Goal: Task Accomplishment & Management: Manage account settings

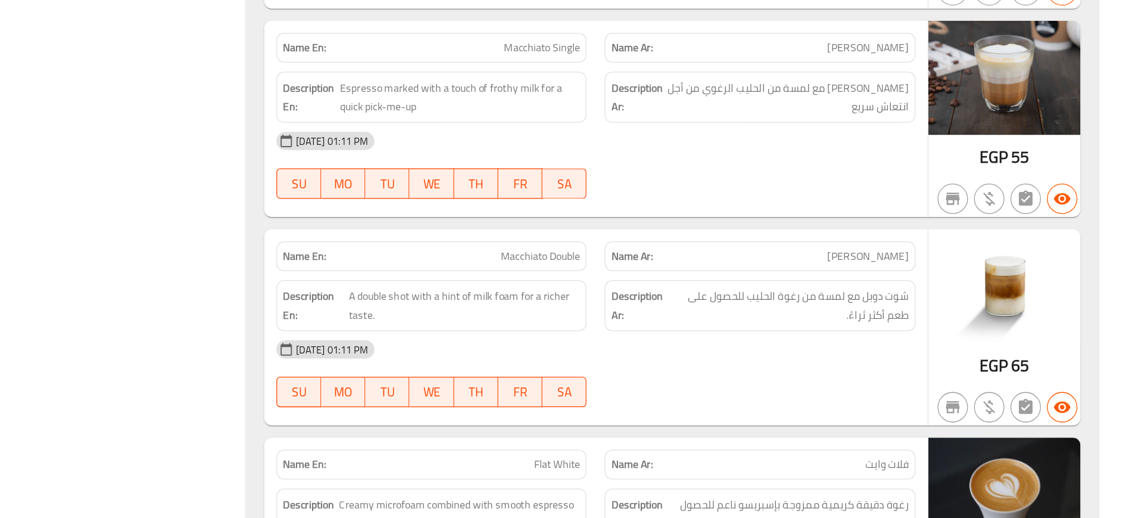
scroll to position [1798, 0]
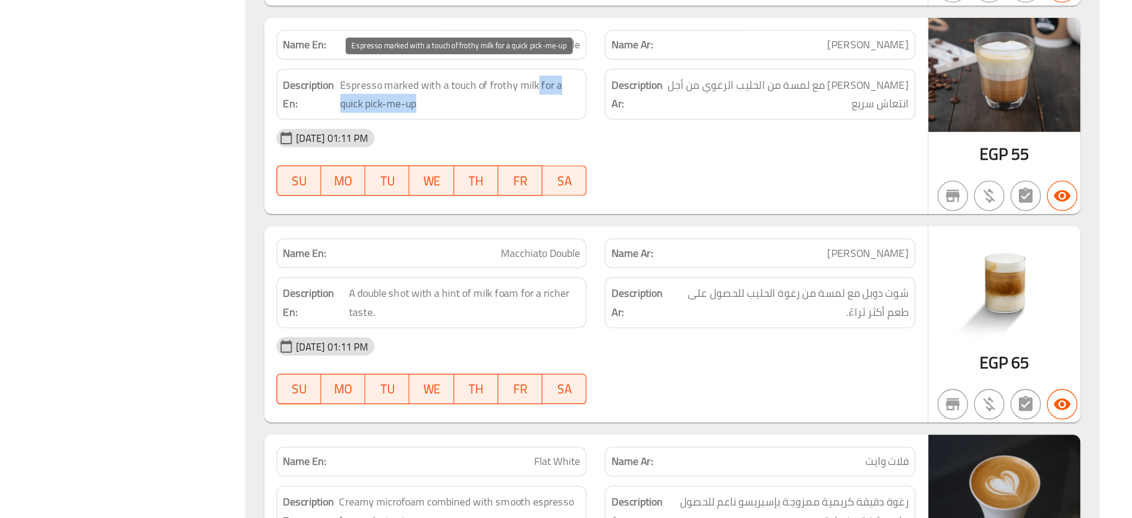
drag, startPoint x: 668, startPoint y: 176, endPoint x: 684, endPoint y: 195, distance: 24.9
click at [684, 195] on span "Espresso marked with a touch of frothy milk for a quick pick-me-up" at bounding box center [608, 185] width 188 height 29
copy span "for a quick pick-me-up"
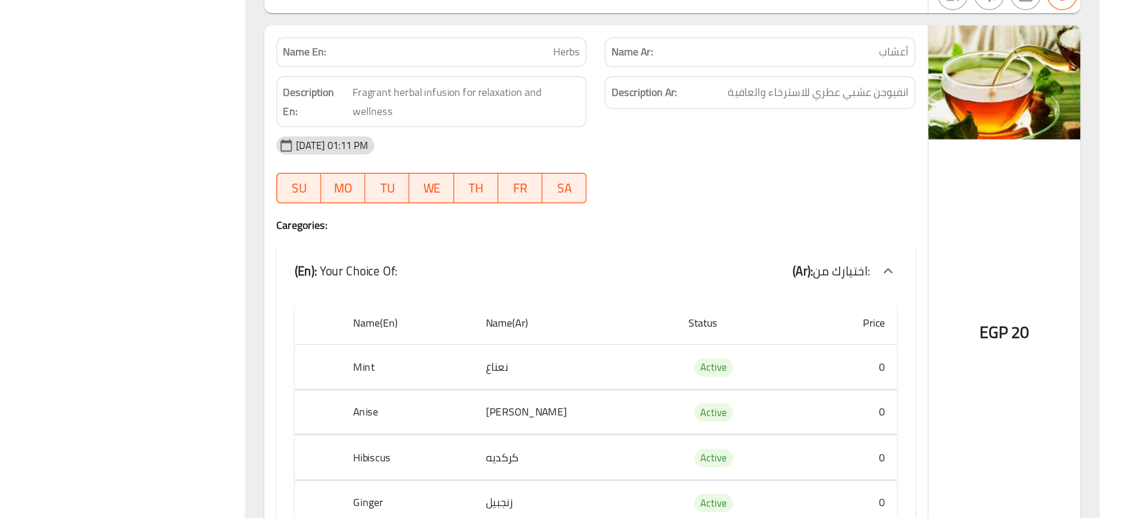
scroll to position [3925, 0]
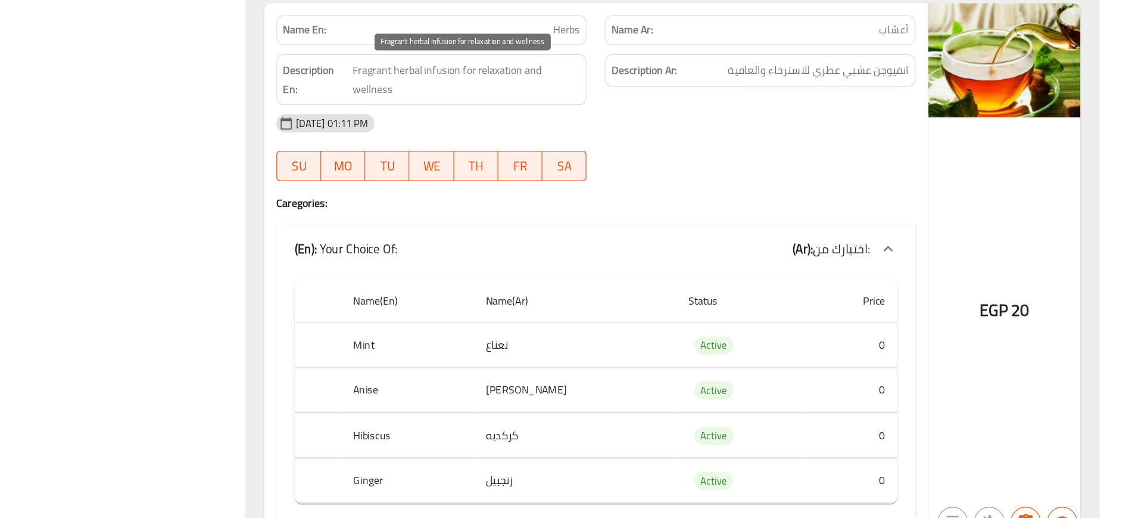
click at [585, 141] on span "Fragrant herbal infusion for relaxation and wellness" at bounding box center [613, 151] width 178 height 29
copy span "Fragrant herbal infusion for relaxation and wellness"
click at [585, 141] on span "Fragrant herbal infusion for relaxation and wellness" at bounding box center [613, 151] width 178 height 29
click at [531, 143] on span "Fragrant herbal infusion for relaxation and wellness" at bounding box center [613, 151] width 178 height 29
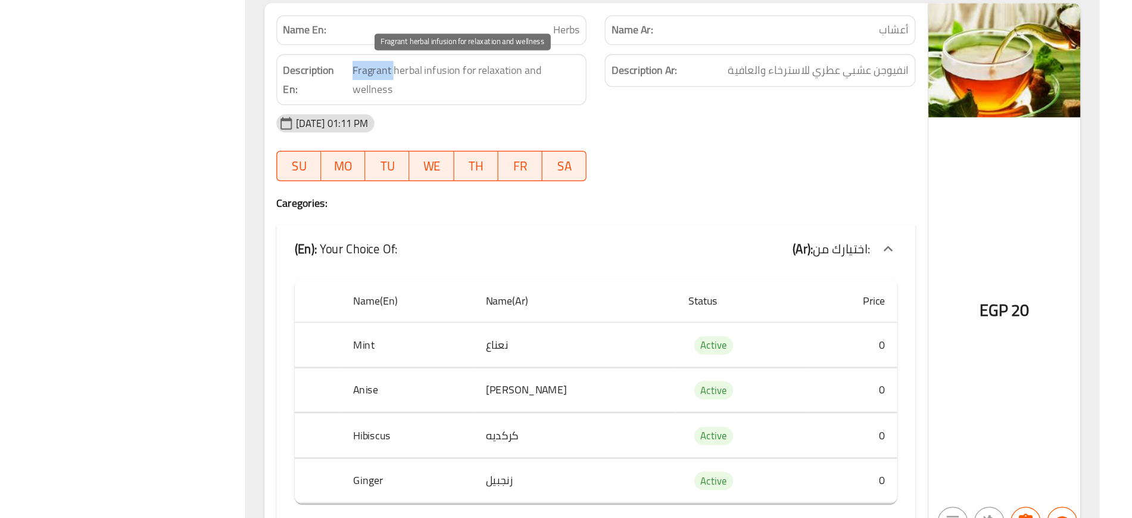
click at [531, 143] on span "Fragrant herbal infusion for relaxation and wellness" at bounding box center [613, 151] width 178 height 29
click at [588, 141] on span "Fragrant herbal infusion for relaxation and wellness" at bounding box center [613, 151] width 178 height 29
click at [564, 142] on span "Fragrant herbal infusion for relaxation and wellness" at bounding box center [613, 151] width 178 height 29
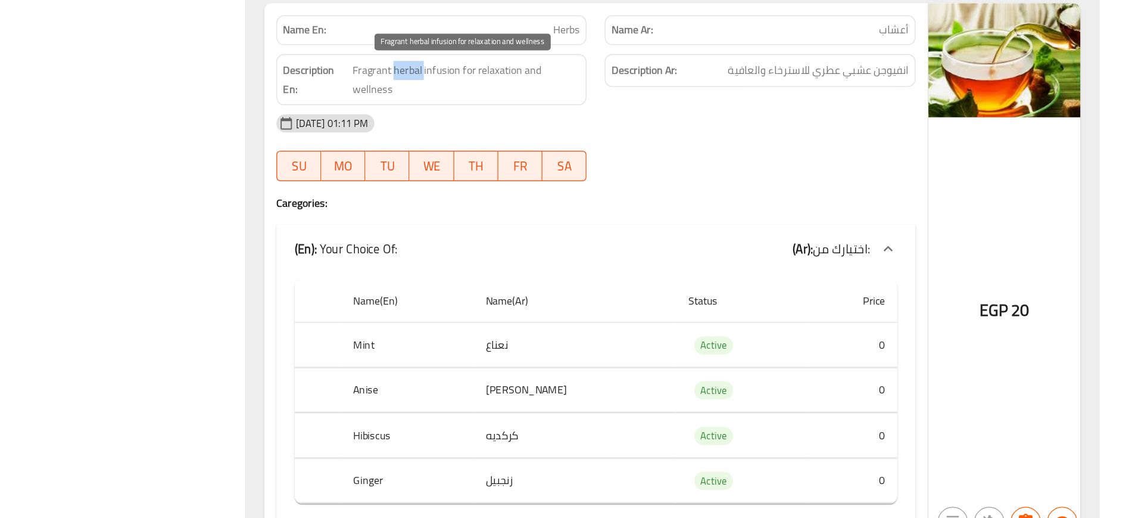
copy span "herbal"
click at [564, 142] on span "Fragrant herbal infusion for relaxation and wellness" at bounding box center [613, 151] width 178 height 29
copy span "Fragrant herbal infusion for relaxation and wellness"
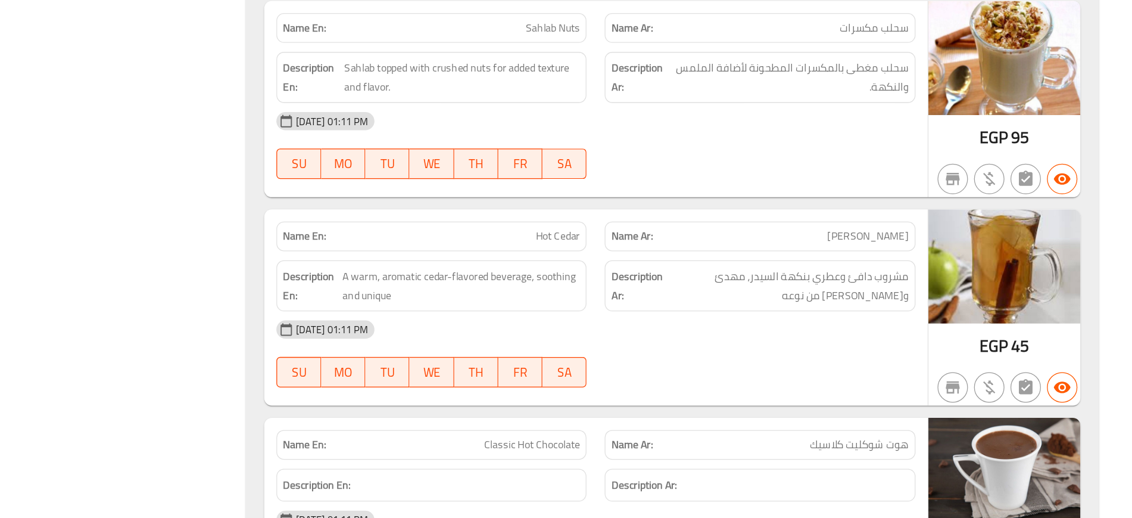
scroll to position [5124, 0]
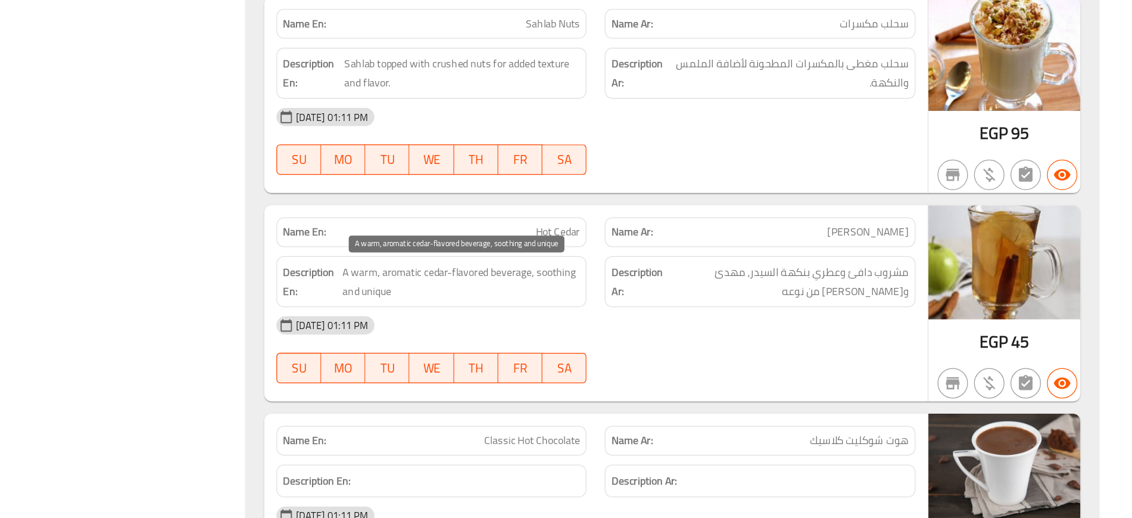
click at [538, 338] on span "A warm, aromatic cedar-flavored beverage, soothing and unique" at bounding box center [609, 332] width 186 height 29
drag, startPoint x: 667, startPoint y: 325, endPoint x: 669, endPoint y: 342, distance: 17.4
click at [669, 342] on span "A warm, aromatic cedar-flavored beverage, soothing and unique" at bounding box center [609, 332] width 186 height 29
copy span "soothing and unique"
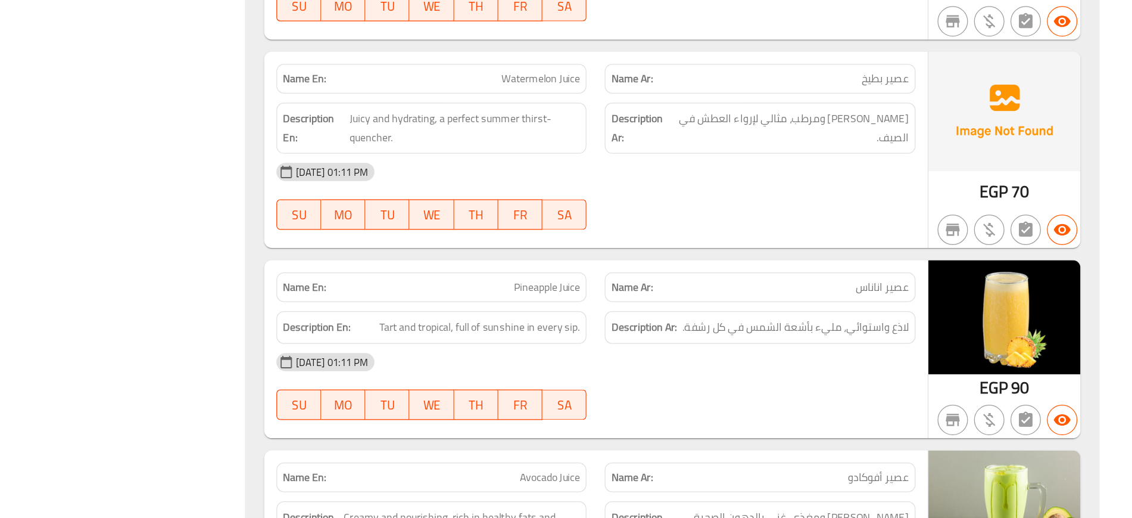
scroll to position [7243, 0]
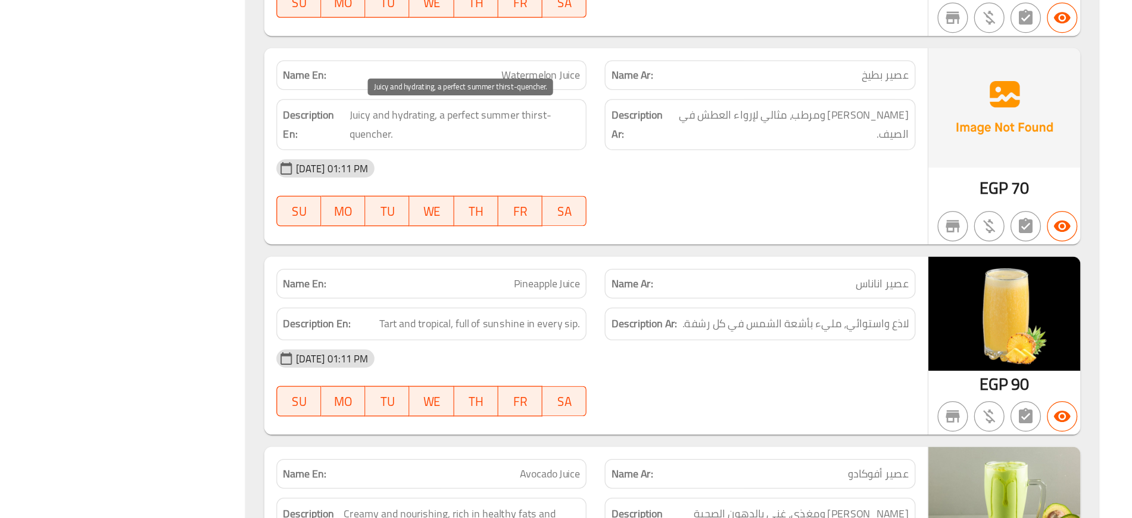
drag, startPoint x: 590, startPoint y: 200, endPoint x: 603, endPoint y: 222, distance: 24.8
click at [603, 222] on span "Juicy and hydrating, a perfect summer thirst-quencher." at bounding box center [612, 209] width 180 height 29
click at [527, 199] on span "Juicy and hydrating, a perfect summer thirst-quencher." at bounding box center [612, 209] width 180 height 29
drag, startPoint x: 591, startPoint y: 201, endPoint x: 611, endPoint y: 221, distance: 27.8
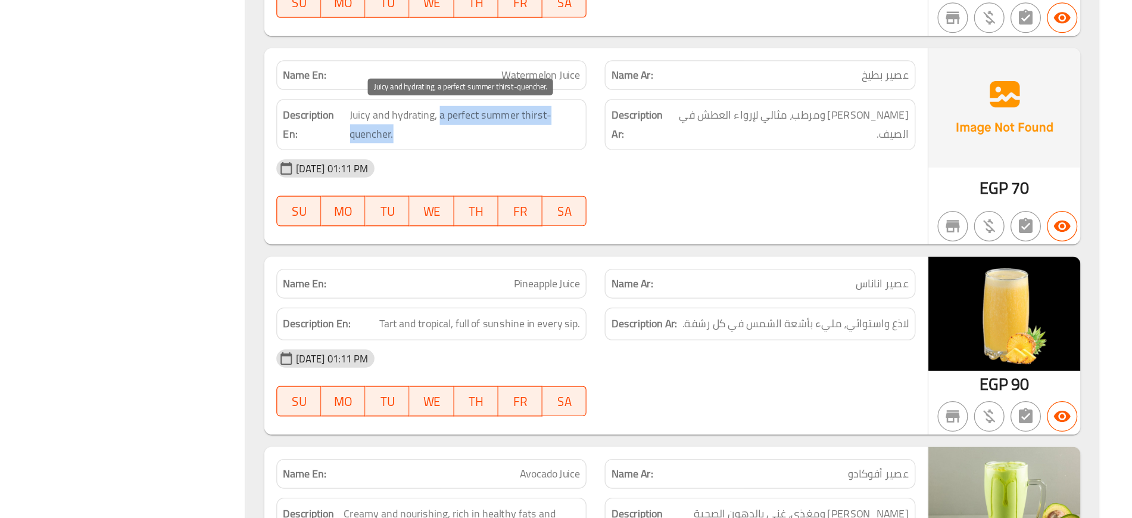
click at [611, 221] on span "Juicy and hydrating, a perfect summer thirst-quencher." at bounding box center [612, 209] width 180 height 29
copy span "a perfect summer thirst-quencher."
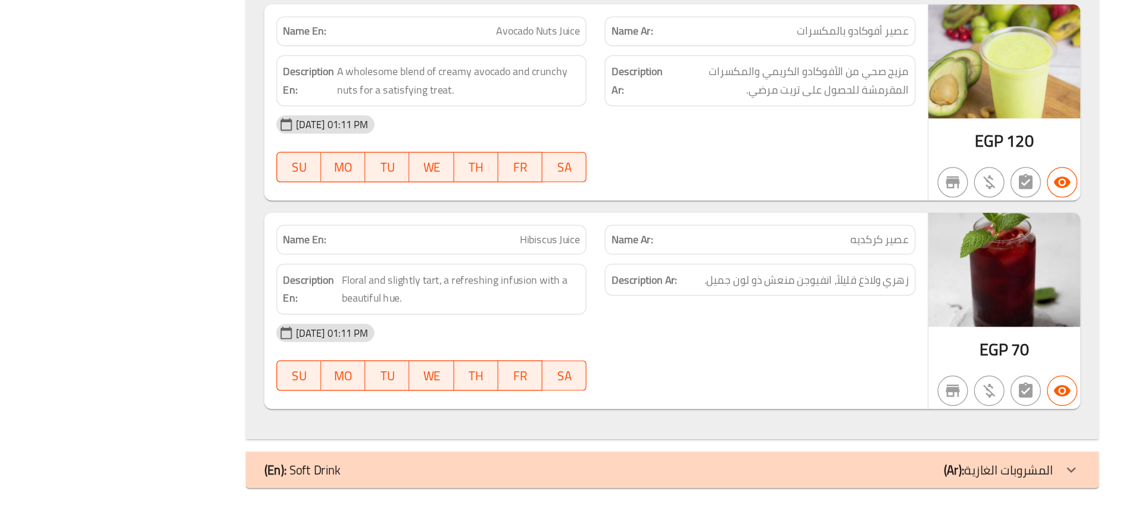
scroll to position [7753, 0]
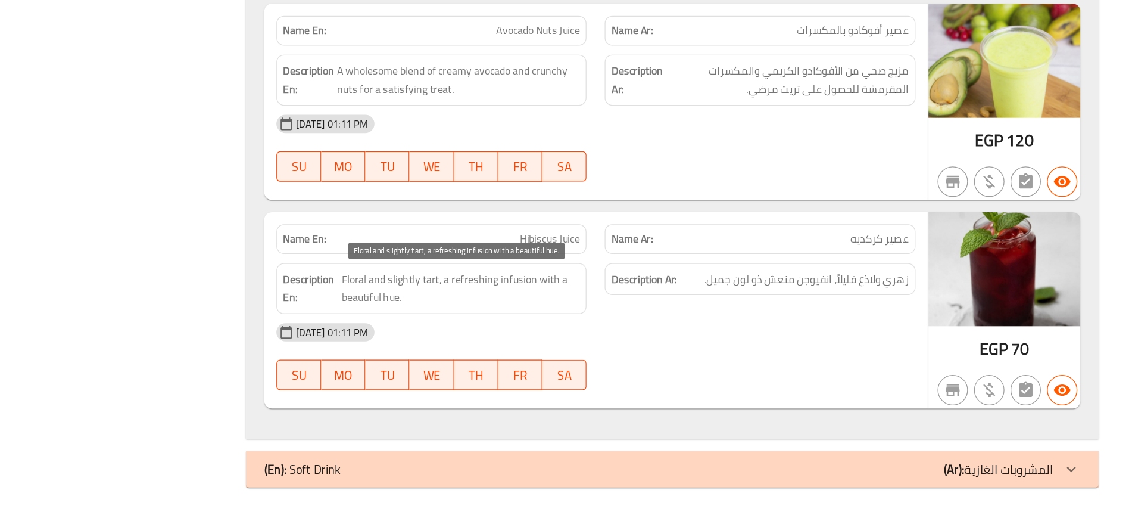
click at [607, 331] on span "Floral and slightly tart, a refreshing infusion with a beautiful hue." at bounding box center [608, 337] width 186 height 29
copy span "refreshing"
click at [607, 331] on span "Floral and slightly tart, a refreshing infusion with a beautiful hue." at bounding box center [608, 337] width 186 height 29
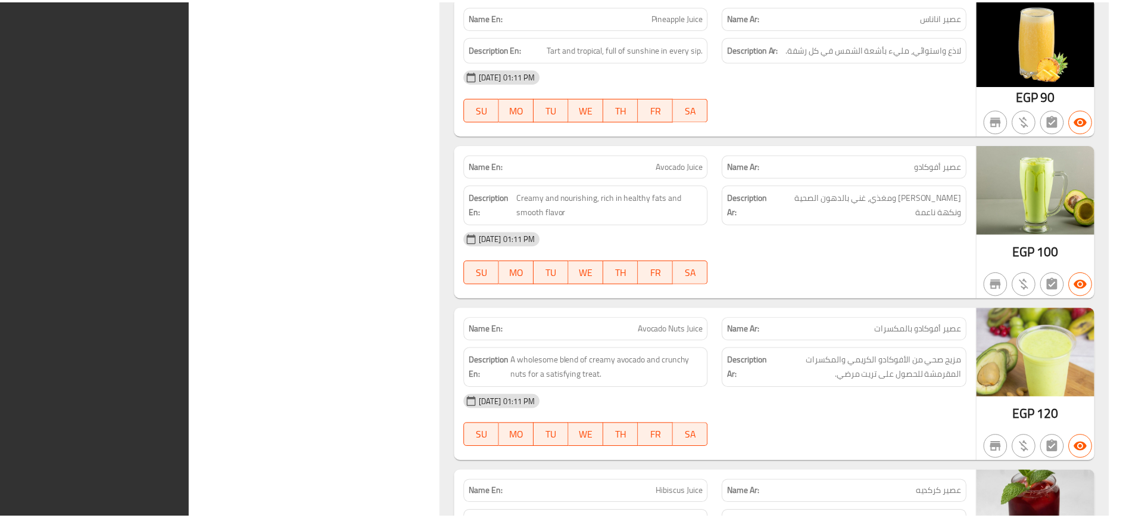
scroll to position [7738, 0]
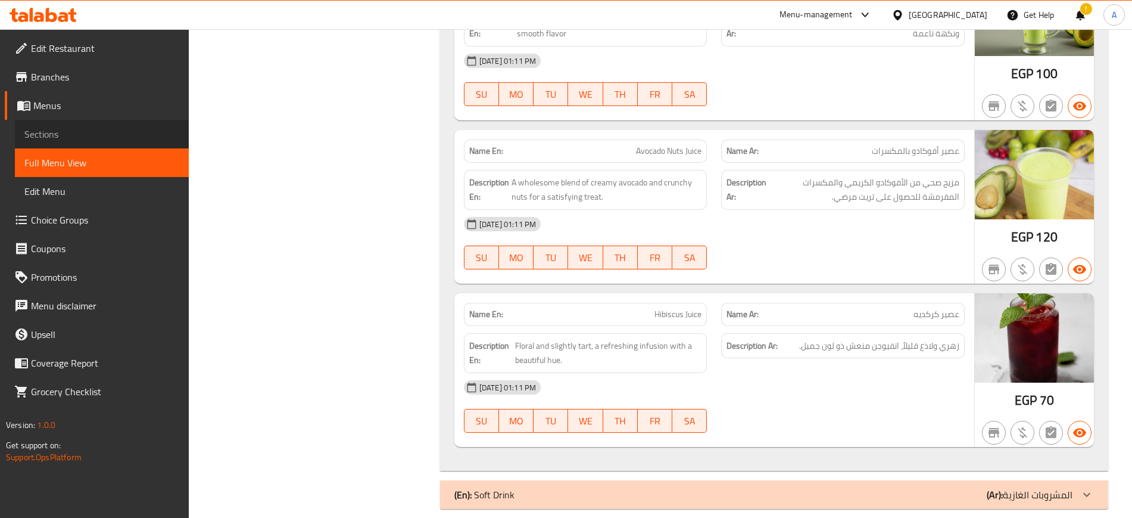
click at [86, 135] on span "Sections" at bounding box center [101, 134] width 155 height 14
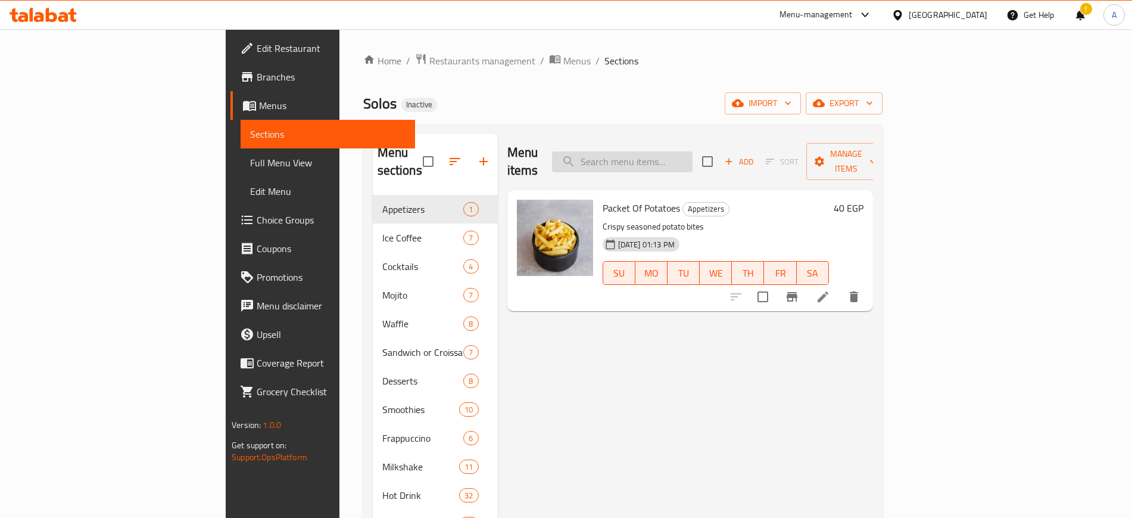
click at [674, 151] on input "search" at bounding box center [622, 161] width 141 height 21
paste input "or a quick pick-me-u"
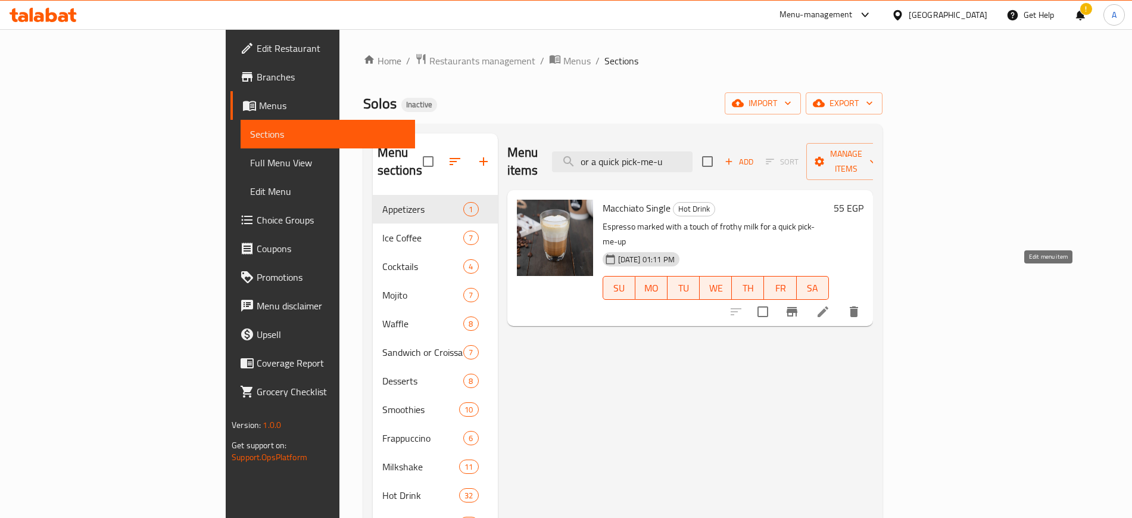
type input "or a quick pick-me-u"
click at [829, 306] on icon at bounding box center [823, 311] width 11 height 11
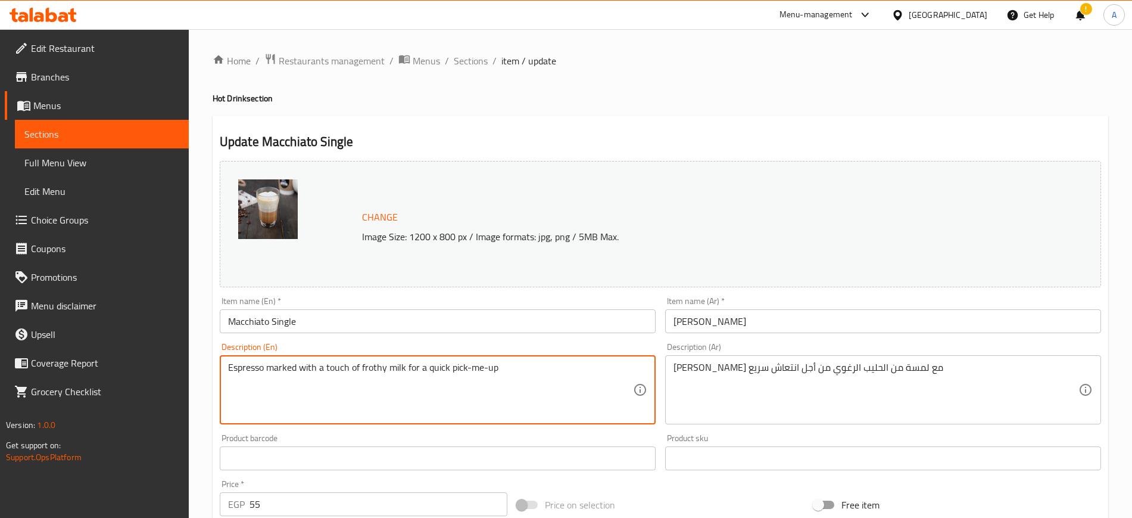
click at [510, 375] on textarea "Espresso marked with a touch of frothy milk for a quick pick-me-up" at bounding box center [430, 390] width 405 height 57
type textarea "Espresso marked with a touch of frothy milk"
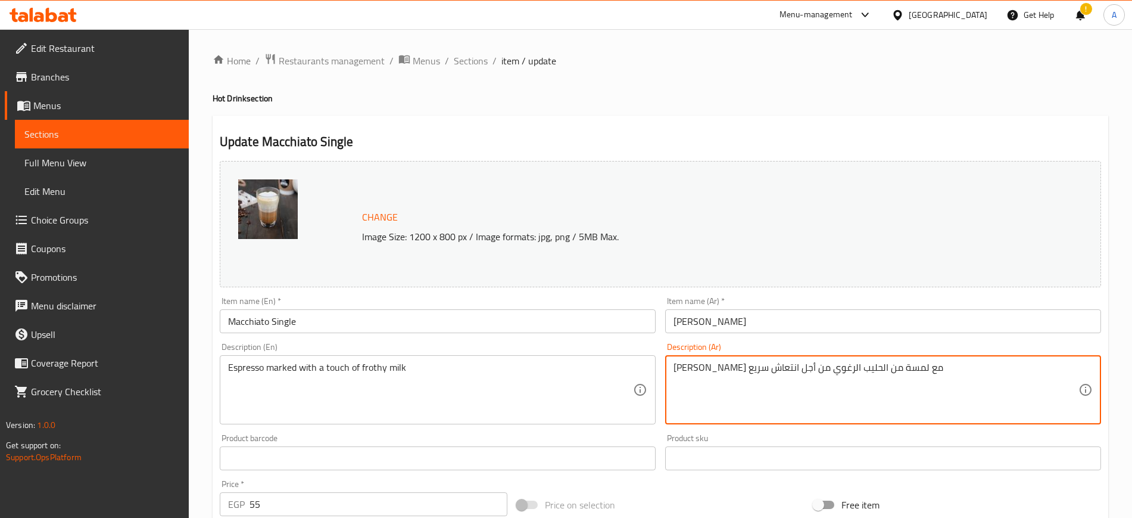
drag, startPoint x: 754, startPoint y: 367, endPoint x: 615, endPoint y: 363, distance: 139.4
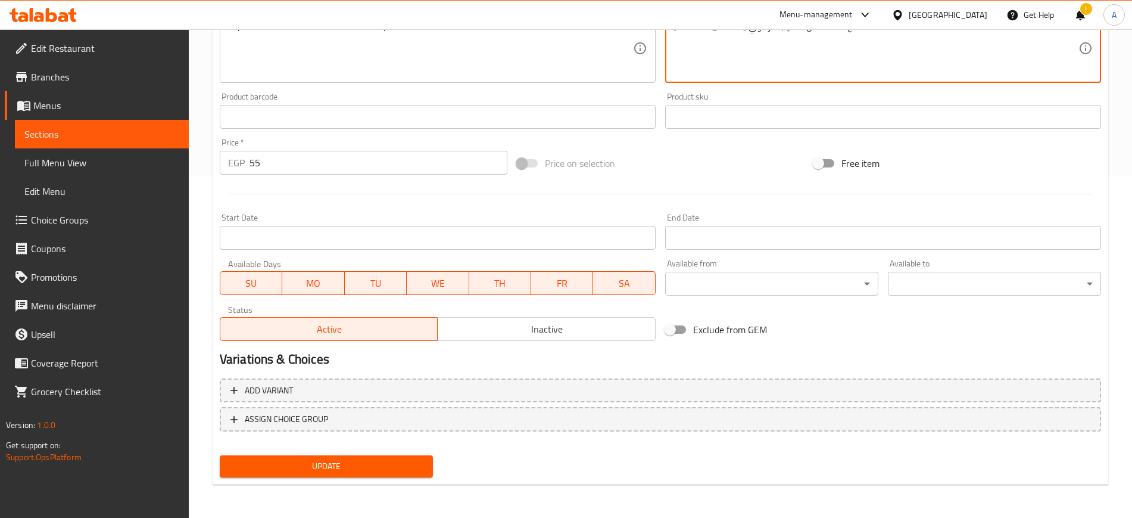
type textarea "إسبريسو ماركد مع لمسة من الحليب الرغوي"
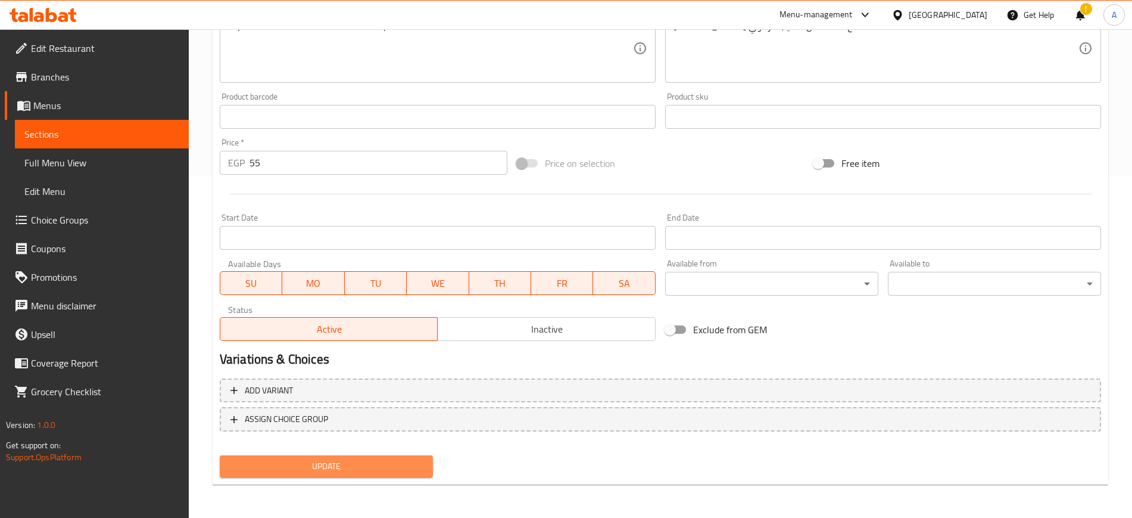
click at [304, 467] on span "Update" at bounding box center [326, 466] width 194 height 15
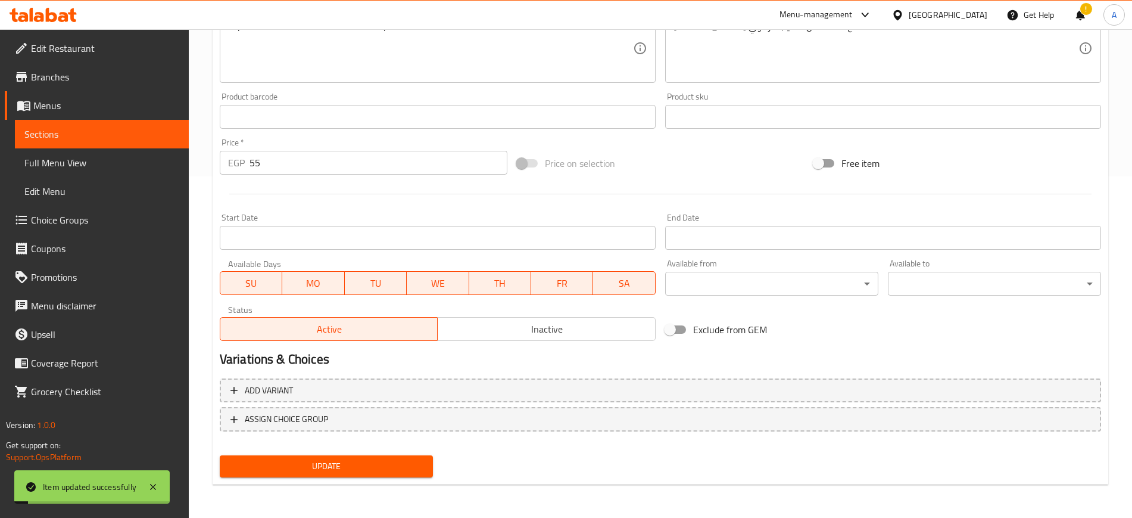
scroll to position [0, 0]
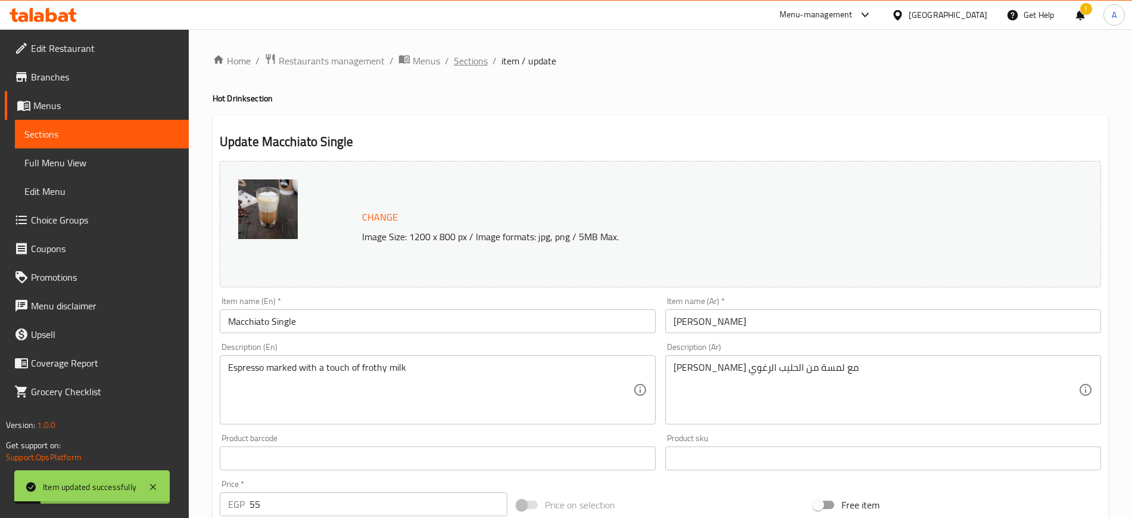
click at [478, 62] on span "Sections" at bounding box center [471, 61] width 34 height 14
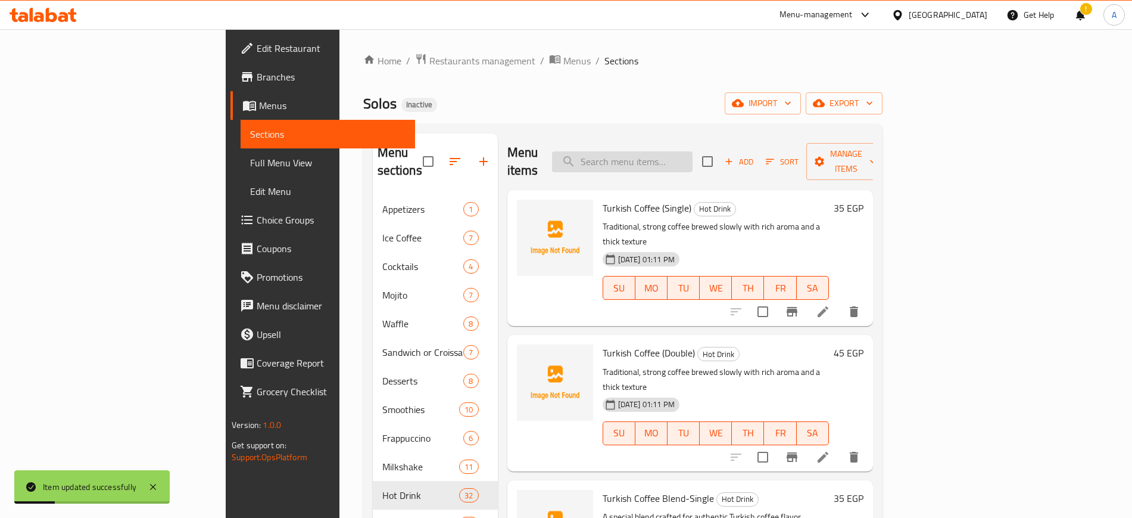
paste input "ragrant herbal infusion for relaxation and wellnes"
click at [684, 152] on input "ragrant herbal infusion for relaxation and wellnes" at bounding box center [622, 161] width 141 height 21
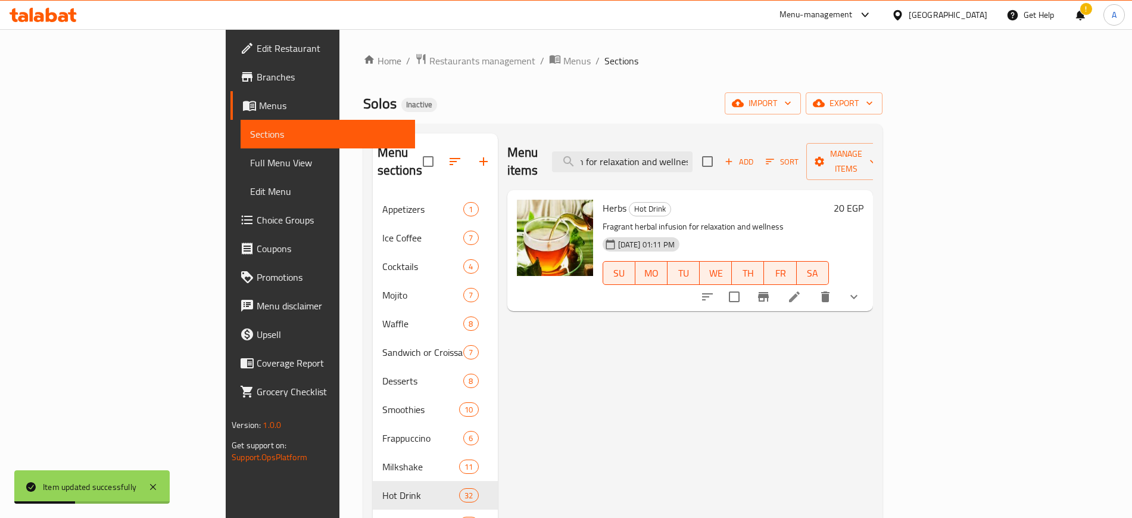
type input "ragrant herbal infusion for relaxation and wellnes"
click at [800, 291] on icon at bounding box center [794, 296] width 11 height 11
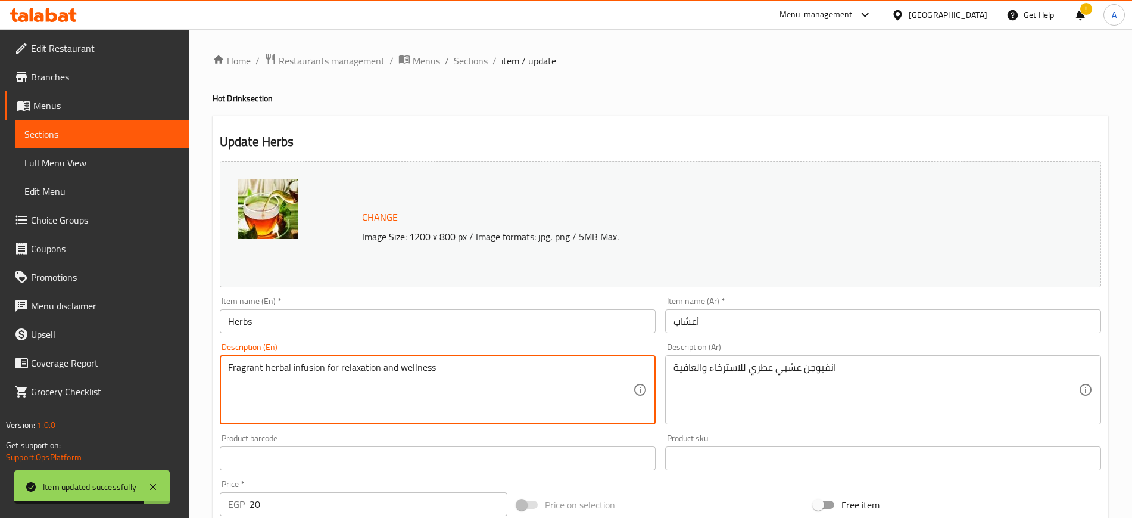
click at [313, 366] on textarea "Fragrant herbal infusion for relaxation and wellness" at bounding box center [430, 390] width 405 height 57
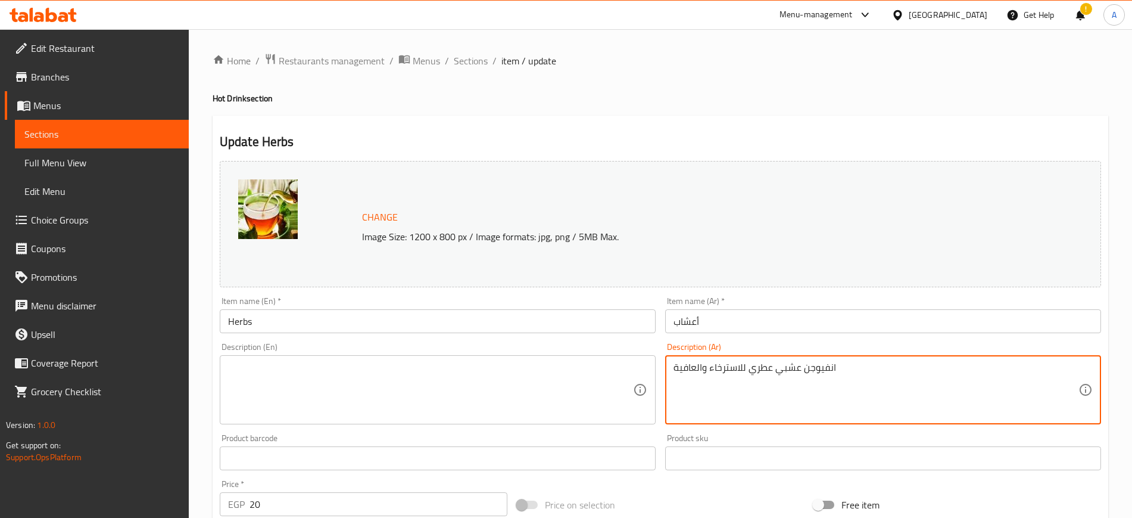
click at [740, 370] on textarea "انفيوجن عشبي عطري للاسترخاء والعافية" at bounding box center [876, 390] width 405 height 57
type textarea "انفيوجن عشبي عطري والعافية"
click at [740, 370] on textarea "انفيوجن عشبي عطري للاسترخاء والعافية" at bounding box center [876, 390] width 405 height 57
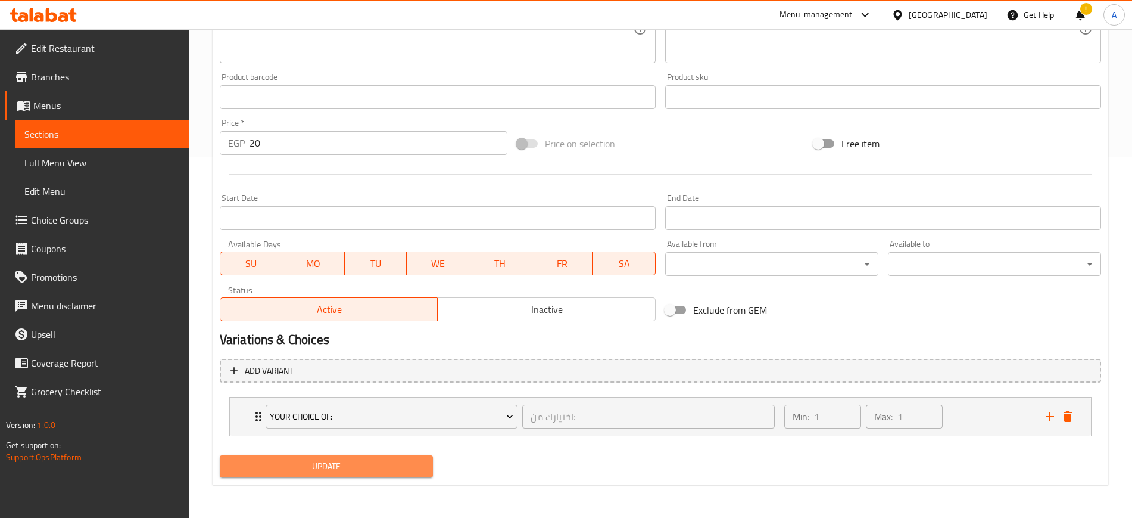
click at [312, 469] on span "Update" at bounding box center [326, 466] width 194 height 15
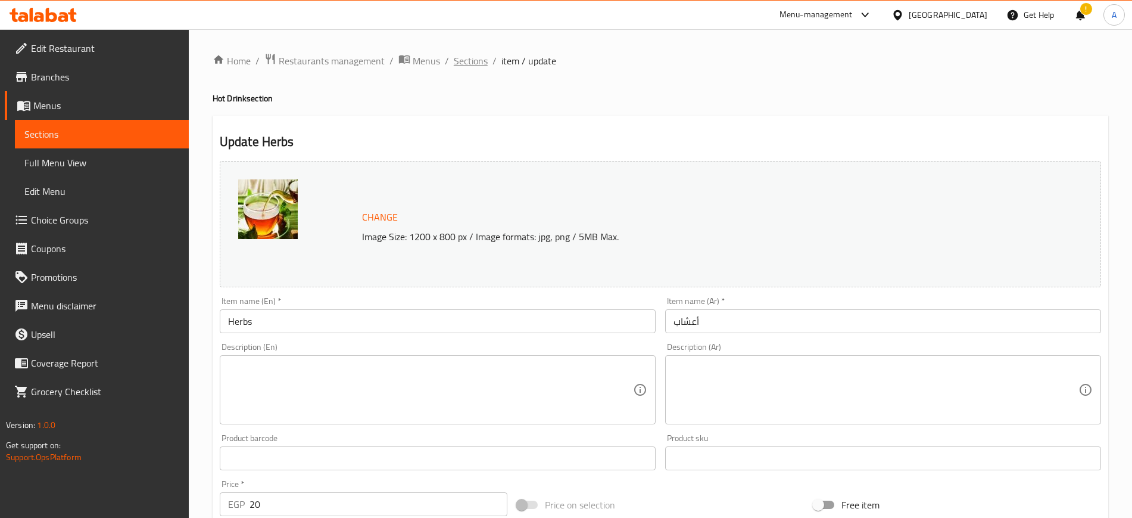
click at [463, 64] on span "Sections" at bounding box center [471, 61] width 34 height 14
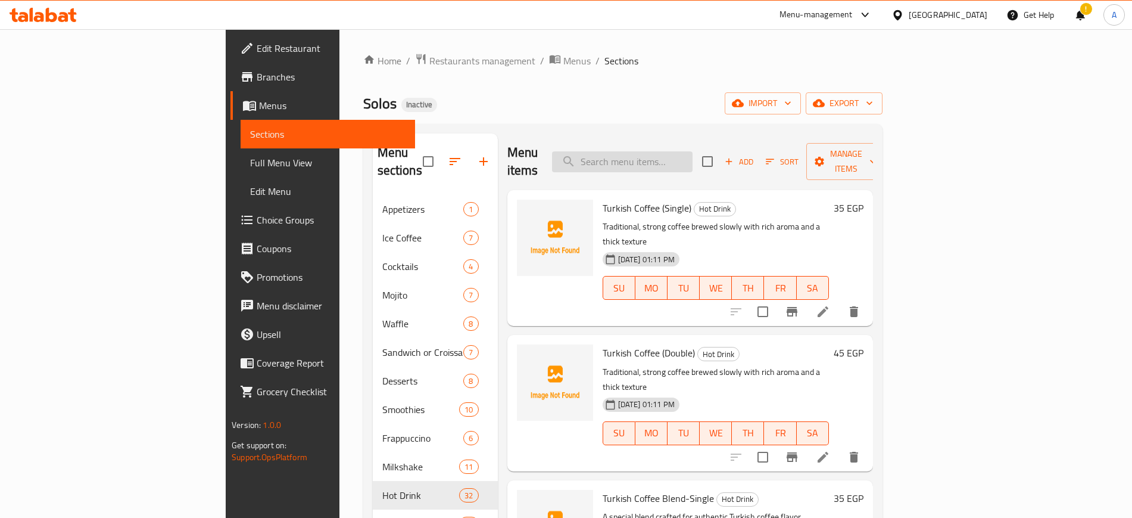
paste input "oothing and unique"
click at [691, 152] on input "oothing and unique" at bounding box center [622, 161] width 141 height 21
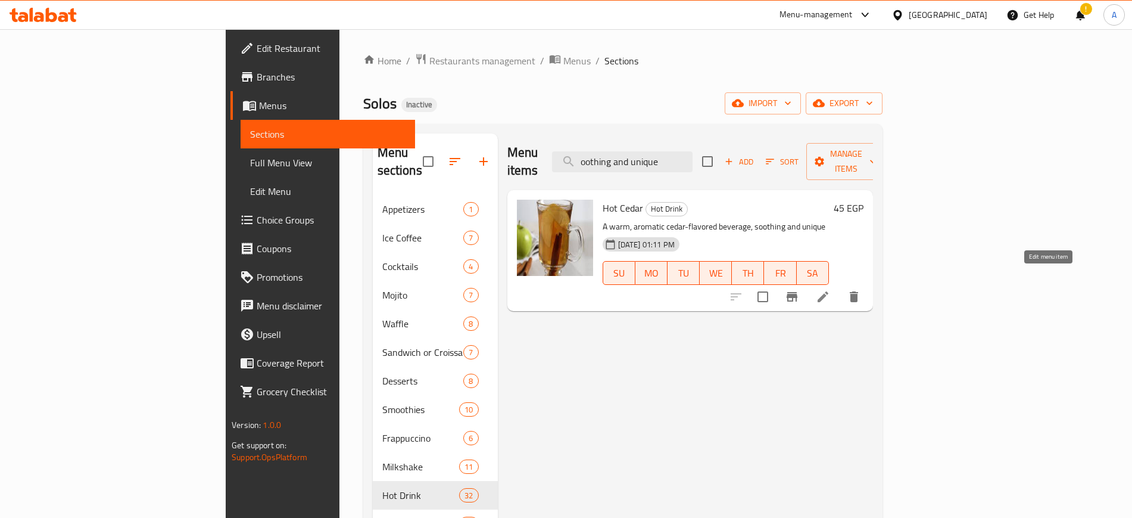
type input "oothing and unique"
click at [840, 286] on li at bounding box center [823, 296] width 33 height 21
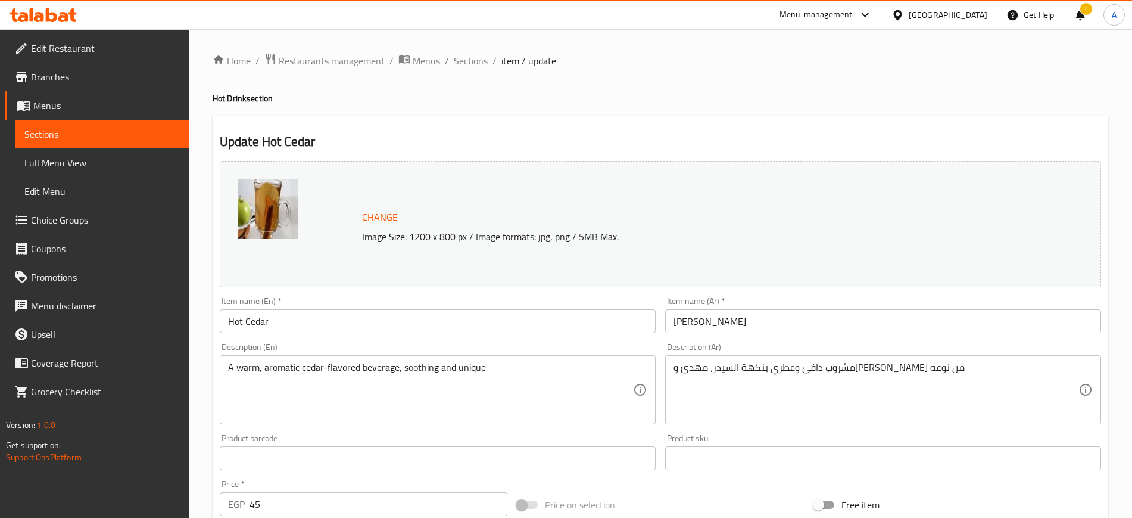
click at [516, 148] on h2 "Update Hot Cedar" at bounding box center [661, 142] width 882 height 18
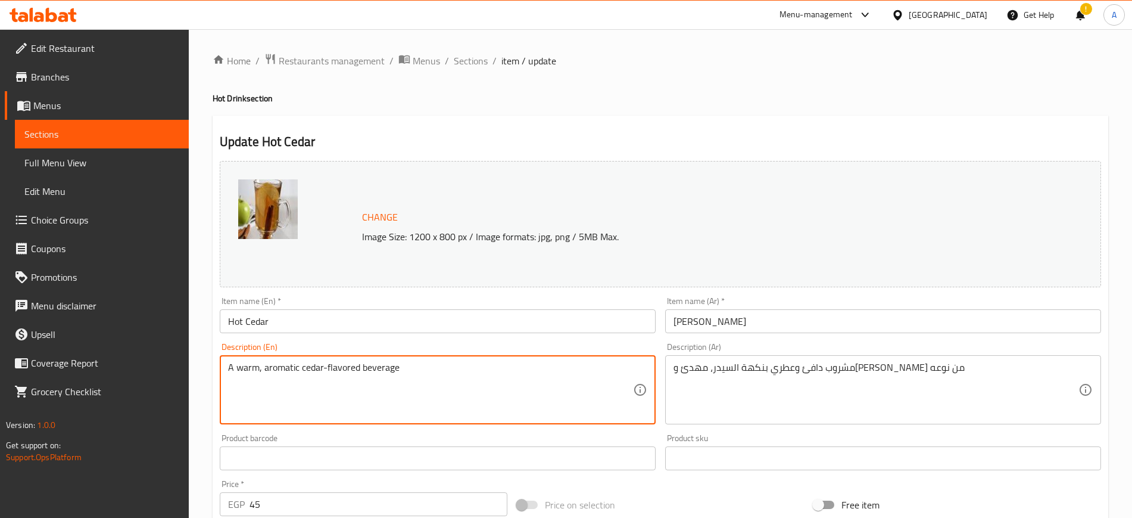
type textarea "A warm, aromatic cedar-flavored beverage"
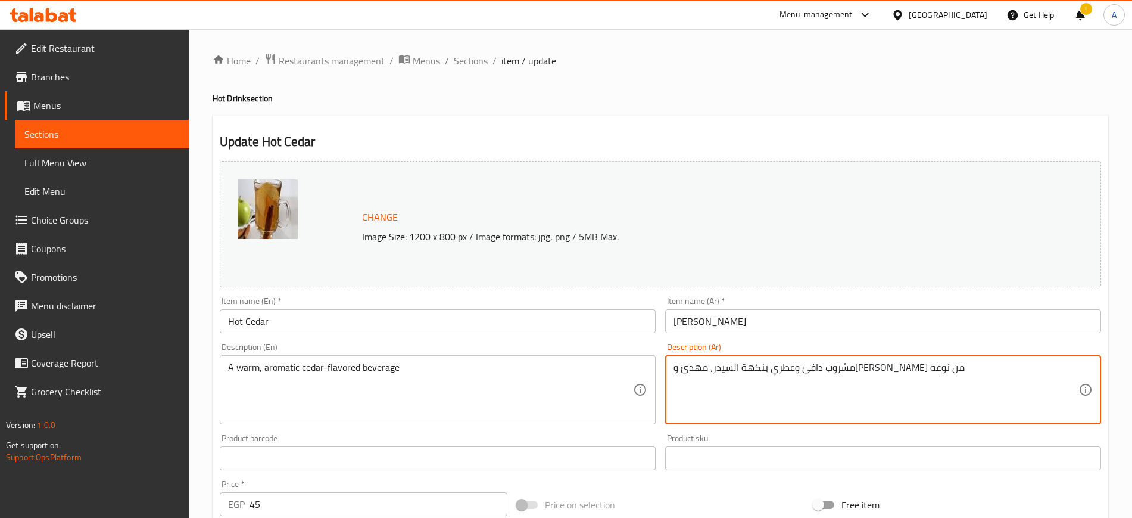
click at [760, 363] on textarea "مشروب دافئ وعطري بنكهة السيدر، مهدئ و[PERSON_NAME] من نوعه" at bounding box center [876, 390] width 405 height 57
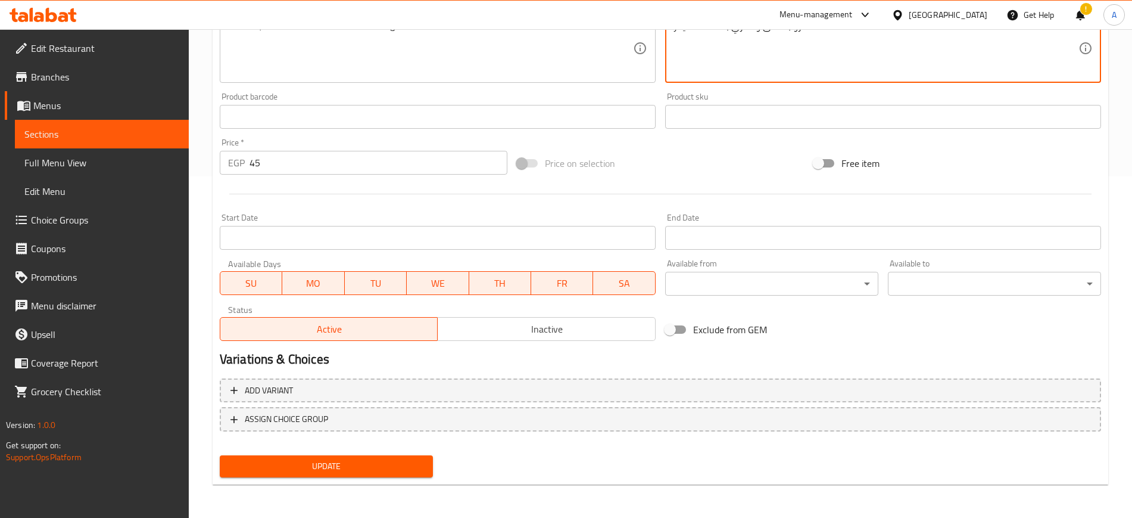
type textarea "مشروب دافئ وعطري بنكهة السيدر"
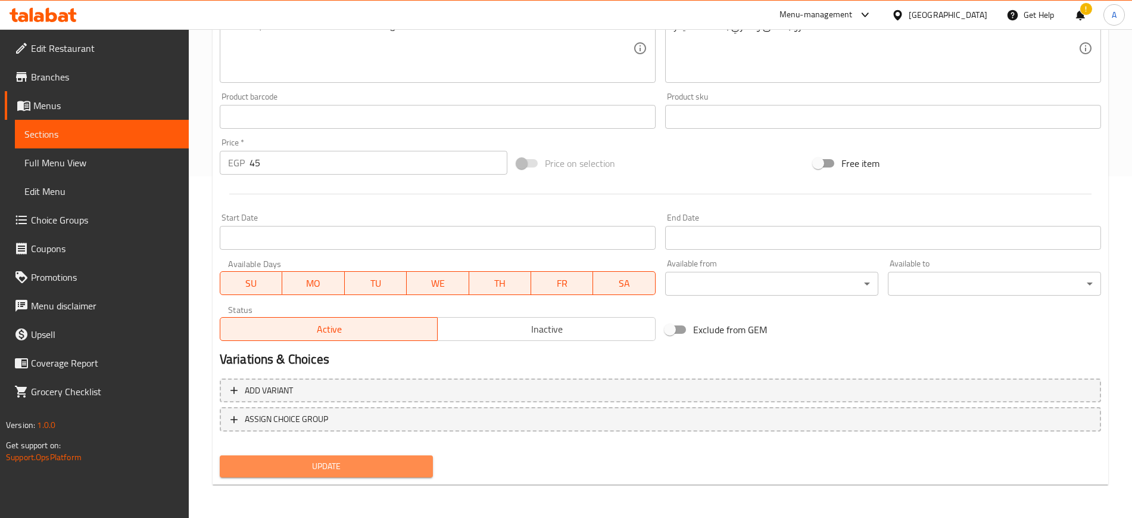
click at [325, 472] on span "Update" at bounding box center [326, 466] width 194 height 15
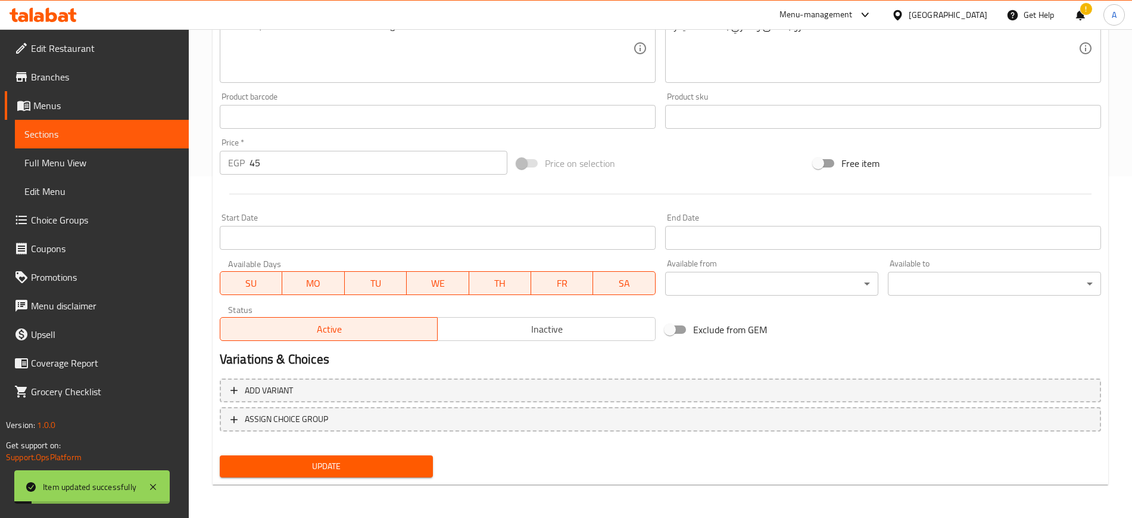
scroll to position [0, 0]
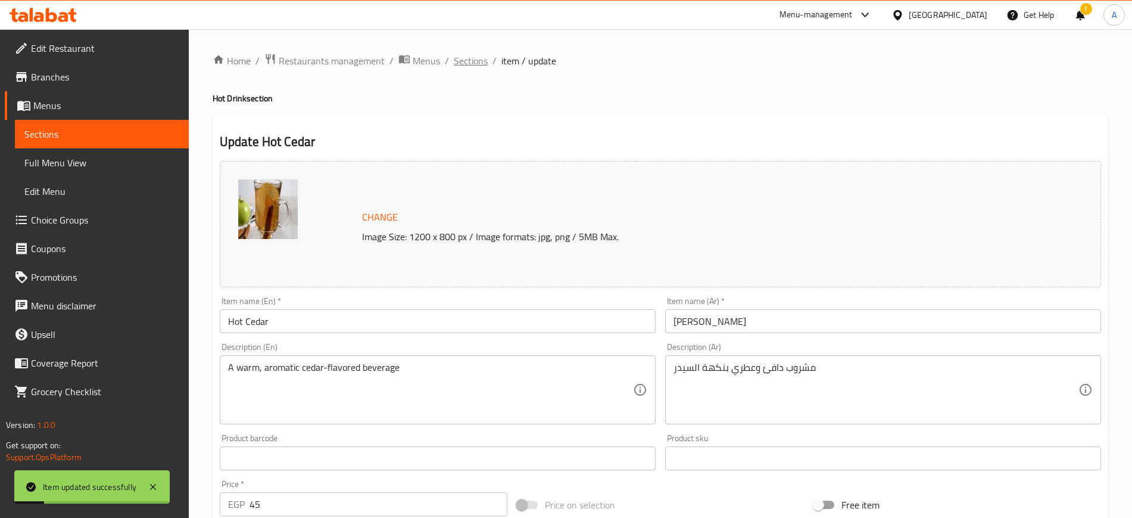
click at [473, 58] on span "Sections" at bounding box center [471, 61] width 34 height 14
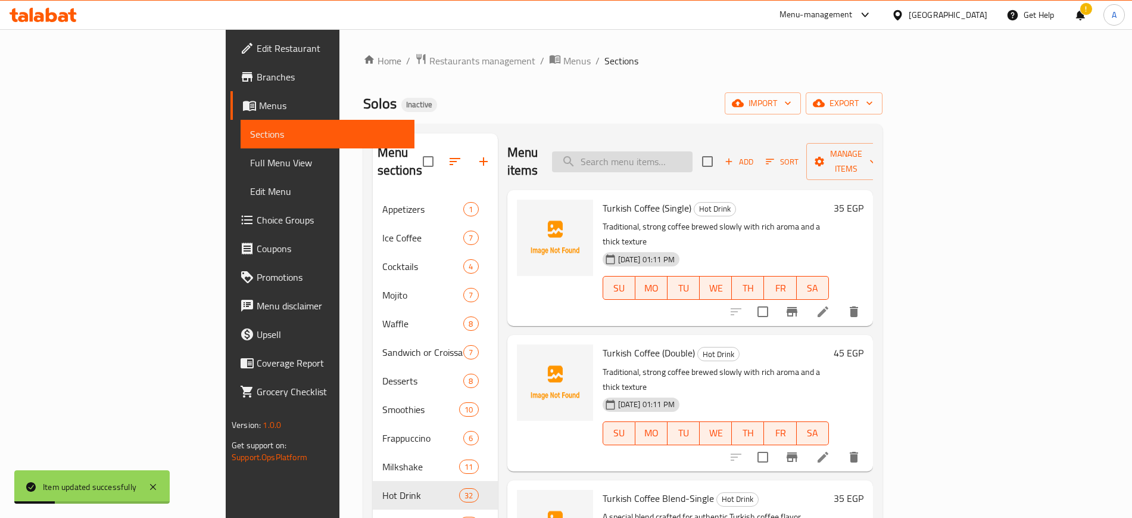
paste input "a perfect summer thirst-quenc"
click at [689, 151] on input "a perfect summer thirst-quenc" at bounding box center [622, 161] width 141 height 21
click at [693, 155] on input "a perfect summer thirst-quenc" at bounding box center [622, 161] width 141 height 21
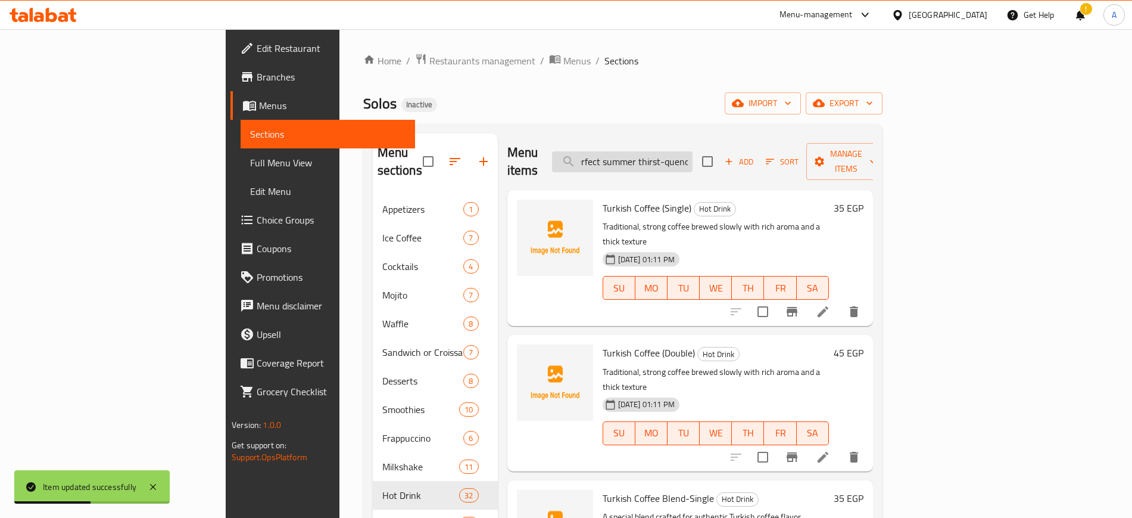
type input "a perfect summer -quenc"
click at [693, 155] on input "a perfect summer -quenc" at bounding box center [622, 161] width 141 height 21
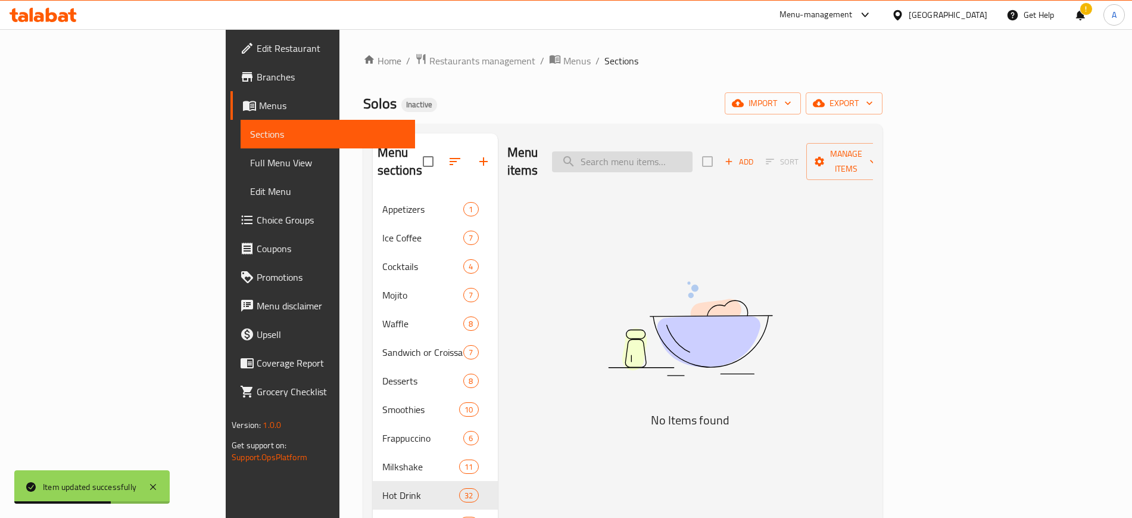
paste input "a perfect summer thirst-quenc"
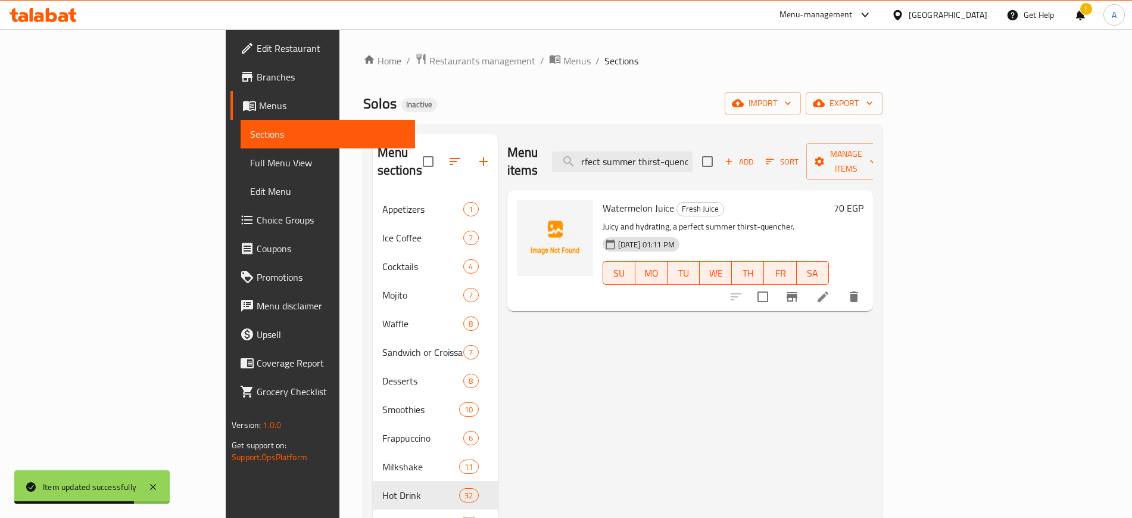
type input "a perfect summer thirst-quenc"
click at [840, 286] on li at bounding box center [823, 296] width 33 height 21
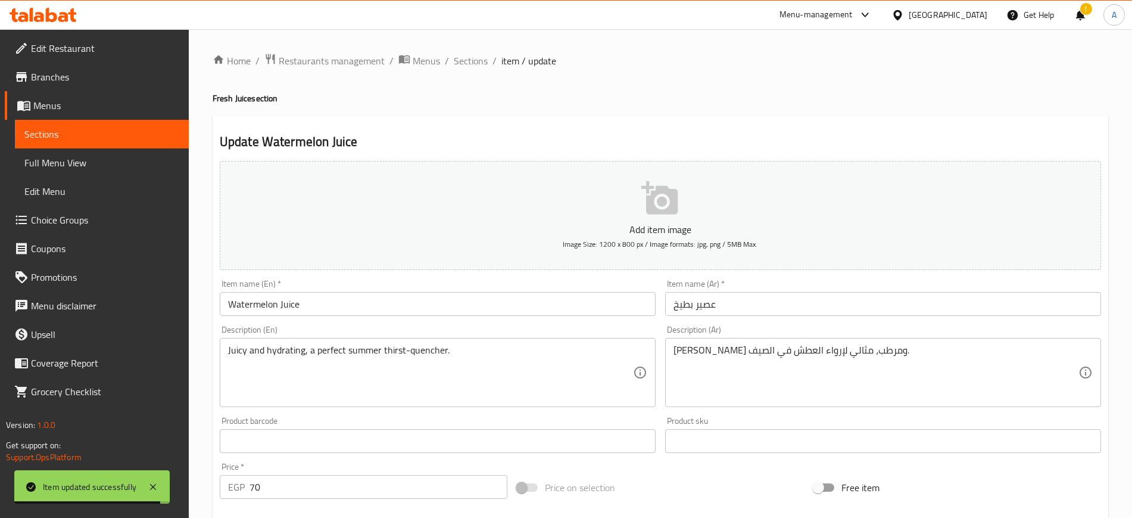
click at [478, 341] on div "Juicy and hydrating, a perfect summer thirst-quencher. Description (En)" at bounding box center [438, 372] width 436 height 69
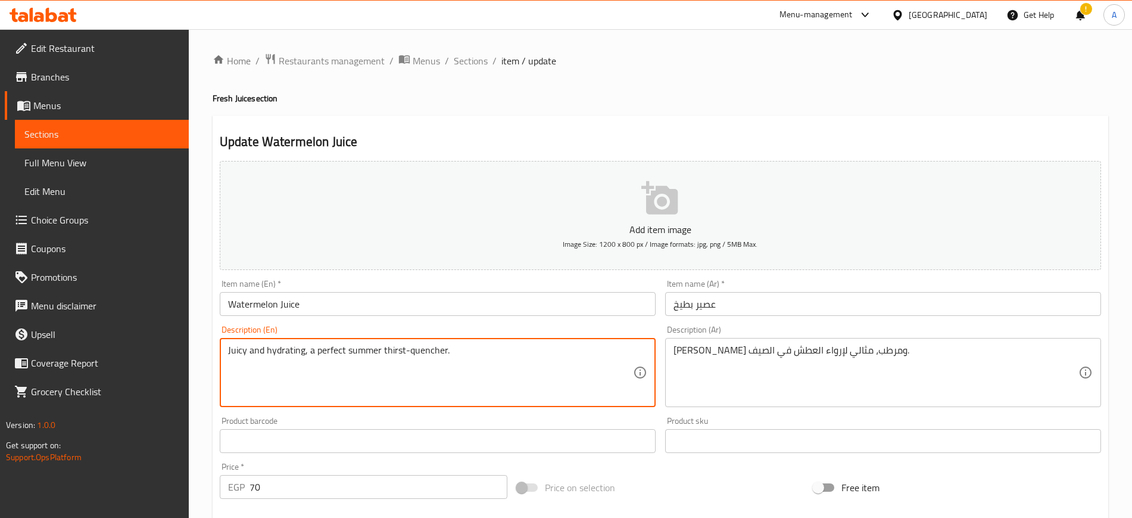
click at [474, 344] on textarea "Juicy and hydrating, a perfect summer thirst-quencher." at bounding box center [430, 372] width 405 height 57
type textarea "Juicy and hydrating"
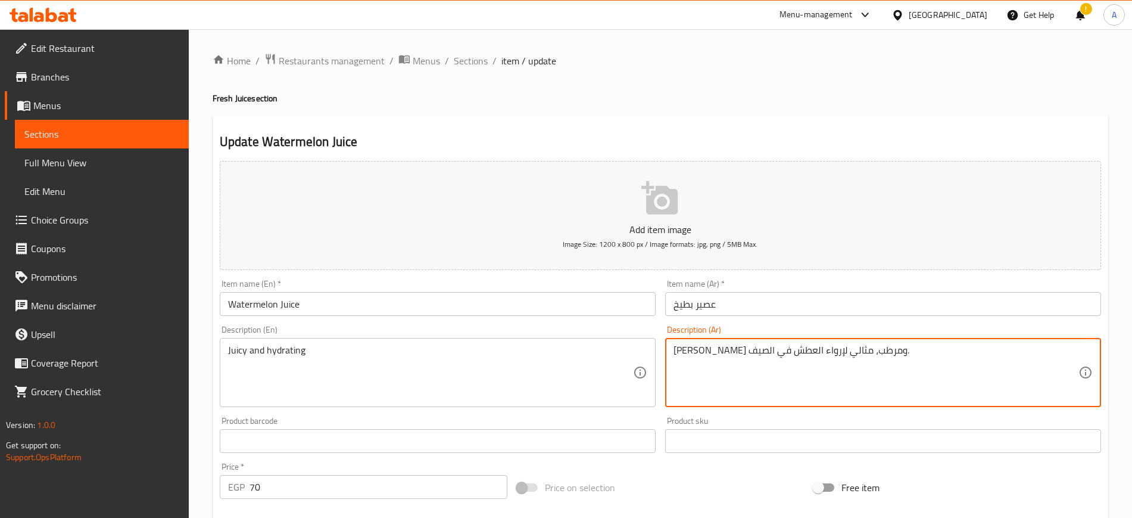
drag, startPoint x: 801, startPoint y: 353, endPoint x: 650, endPoint y: 360, distance: 150.3
click at [650, 360] on div "Add item image Image Size: 1200 x 800 px / Image formats: jpg, png / 5MB Max. I…" at bounding box center [660, 412] width 891 height 513
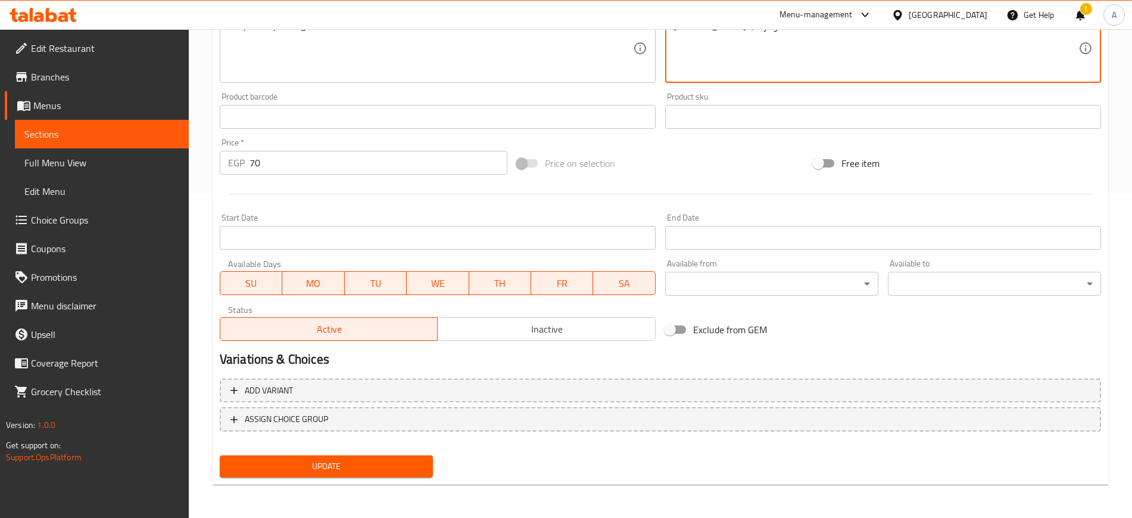
type textarea "جوسي ومرطب."
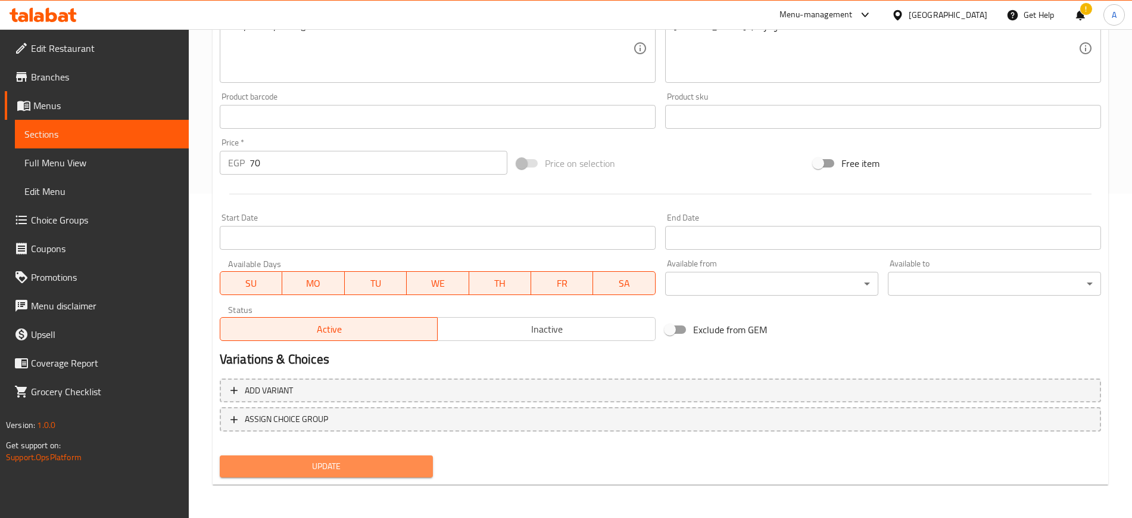
click at [324, 468] on span "Update" at bounding box center [326, 466] width 194 height 15
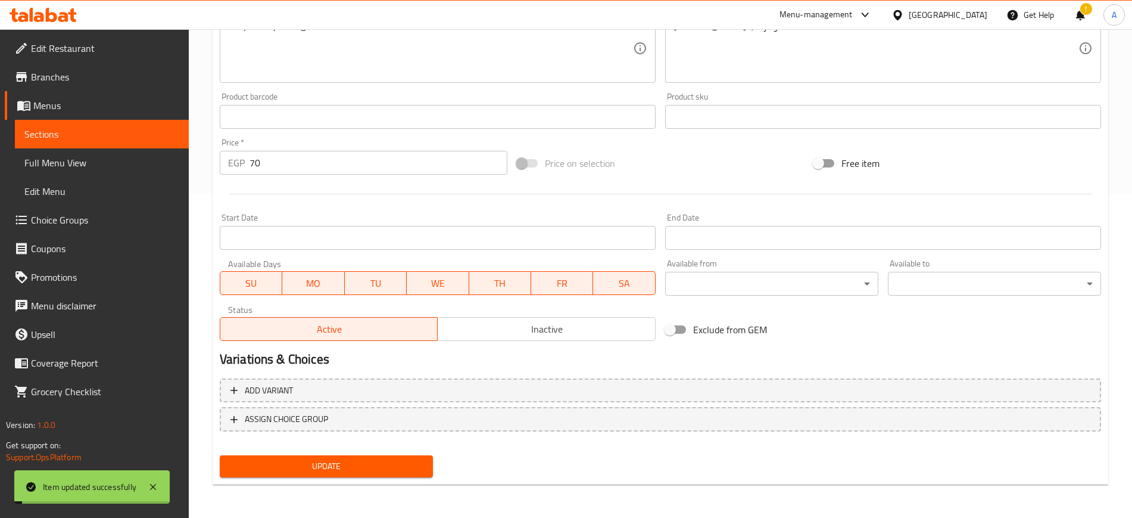
click at [69, 164] on span "Full Menu View" at bounding box center [101, 162] width 155 height 14
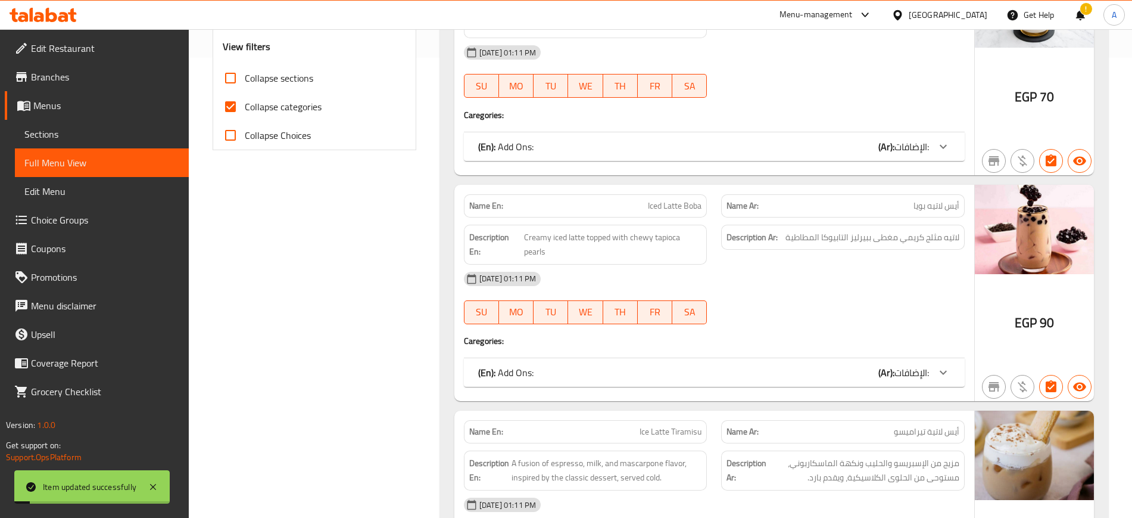
scroll to position [460, 0]
click at [236, 101] on input "Collapse categories" at bounding box center [230, 106] width 29 height 29
checkbox input "false"
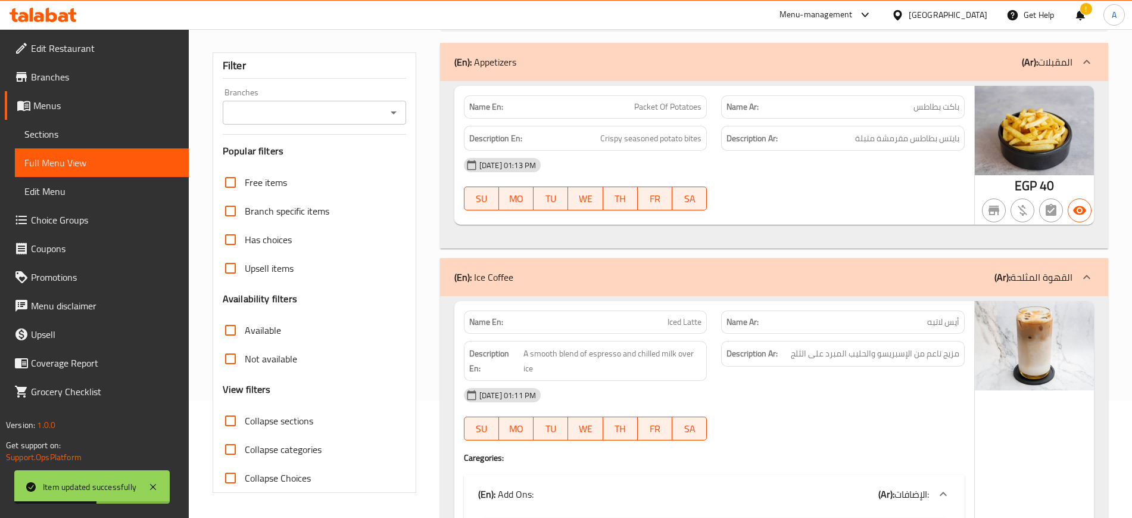
scroll to position [118, 0]
click at [230, 424] on input "Collapse sections" at bounding box center [230, 420] width 29 height 29
checkbox input "true"
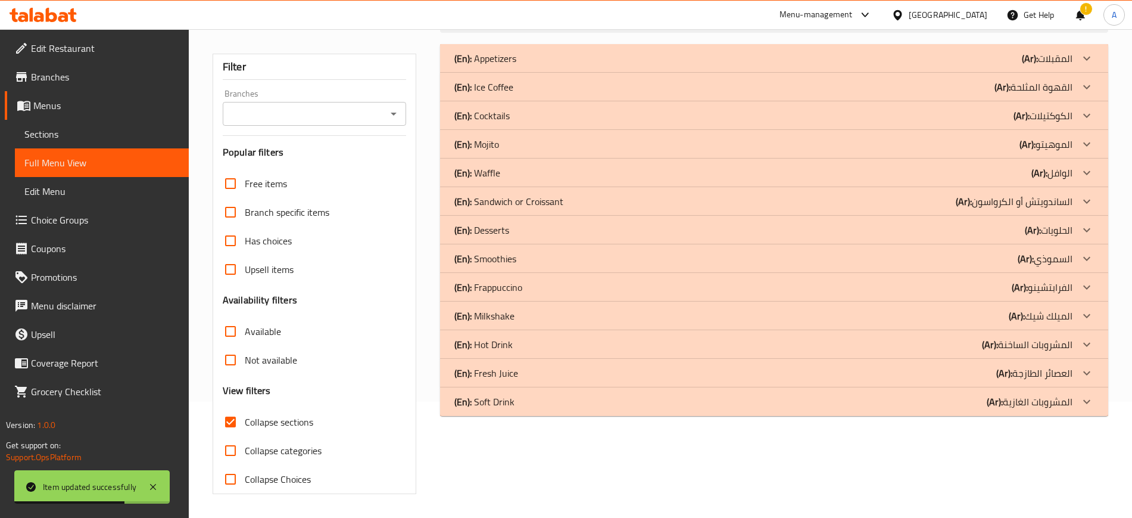
scroll to position [116, 0]
click at [491, 66] on p "(En): Fresh Juice" at bounding box center [485, 58] width 62 height 14
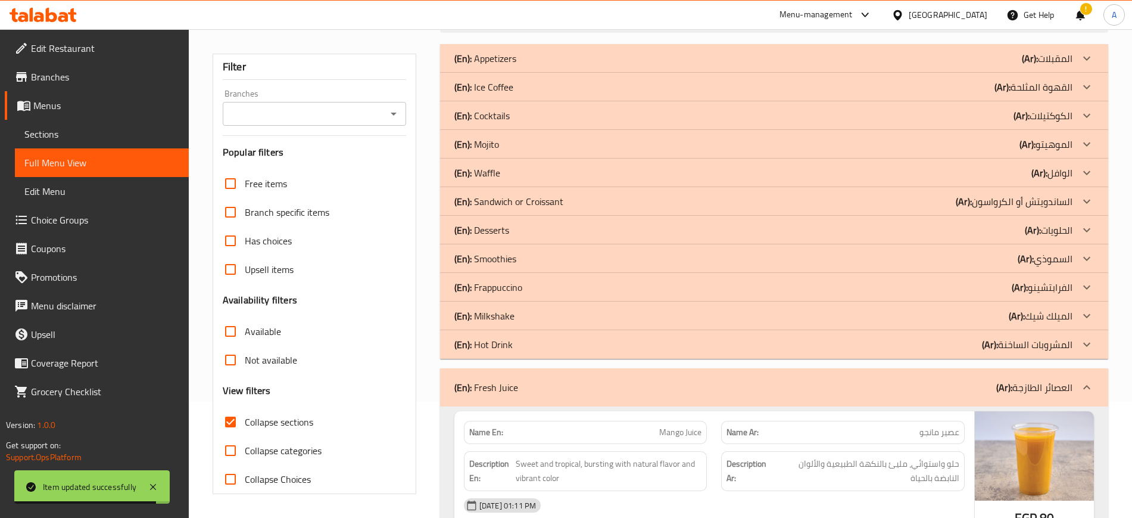
click at [522, 66] on div "(En): Hot Drink (Ar): المشروبات الساخنة" at bounding box center [763, 58] width 618 height 14
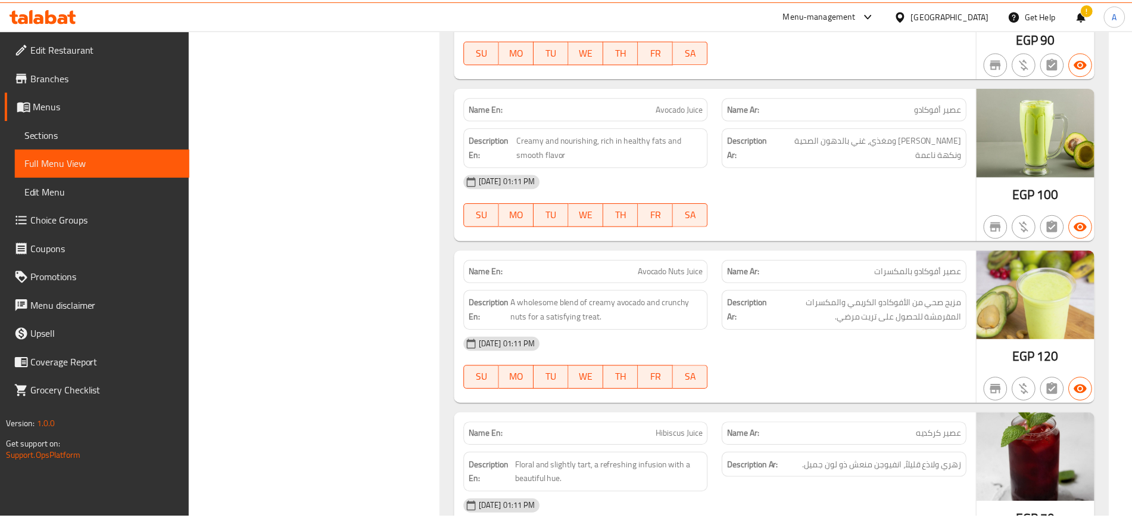
scroll to position [7695, 0]
